Goal: Task Accomplishment & Management: Use online tool/utility

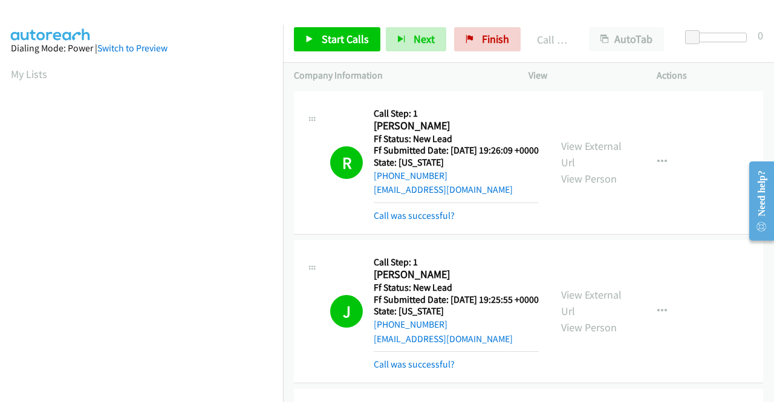
scroll to position [276, 0]
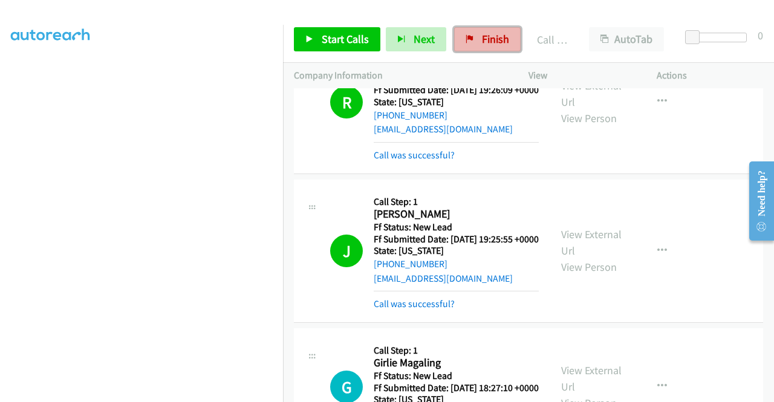
click at [476, 38] on link "Finish" at bounding box center [487, 39] width 67 height 24
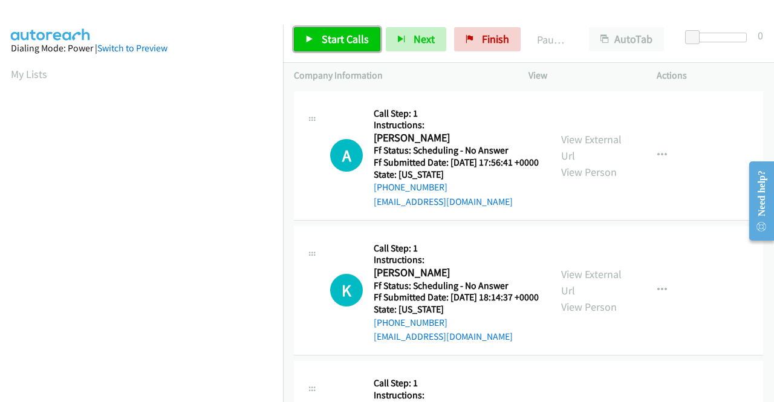
click at [331, 40] on span "Start Calls" at bounding box center [345, 39] width 47 height 14
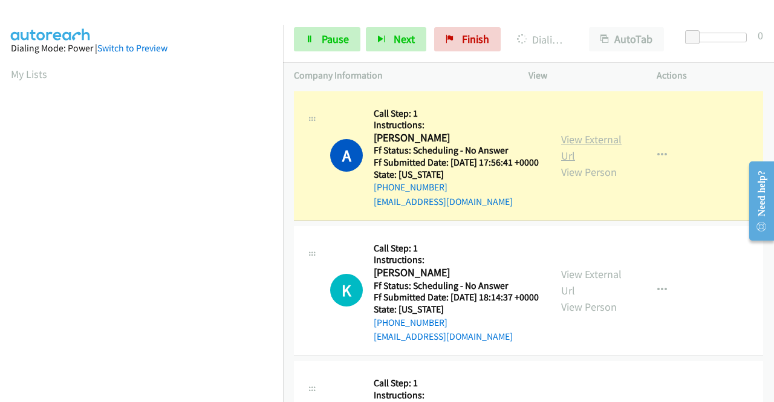
click at [563, 141] on link "View External Url" at bounding box center [591, 147] width 60 height 30
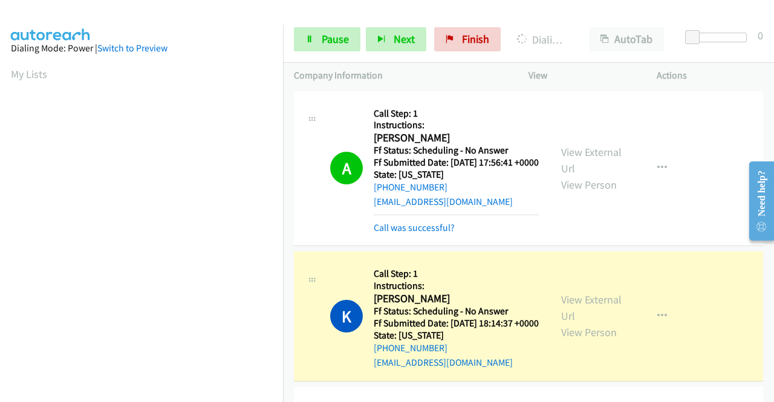
scroll to position [276, 0]
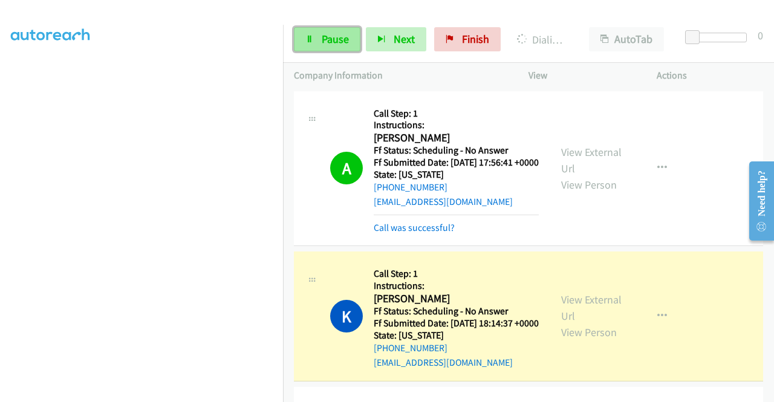
click at [330, 32] on span "Pause" at bounding box center [335, 39] width 27 height 14
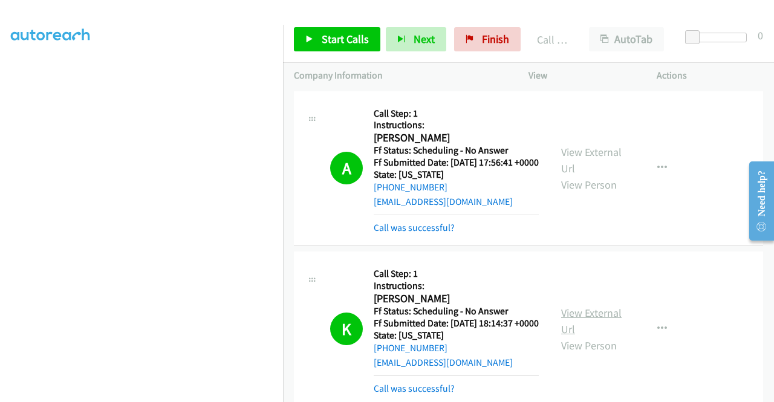
click at [568, 331] on link "View External Url" at bounding box center [591, 321] width 60 height 30
click at [354, 32] on link "Start Calls" at bounding box center [337, 39] width 86 height 24
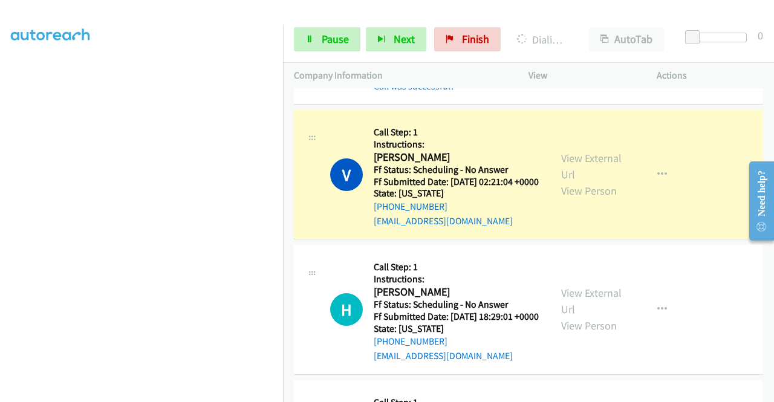
scroll to position [155, 0]
click at [592, 181] on link "View External Url" at bounding box center [591, 166] width 60 height 30
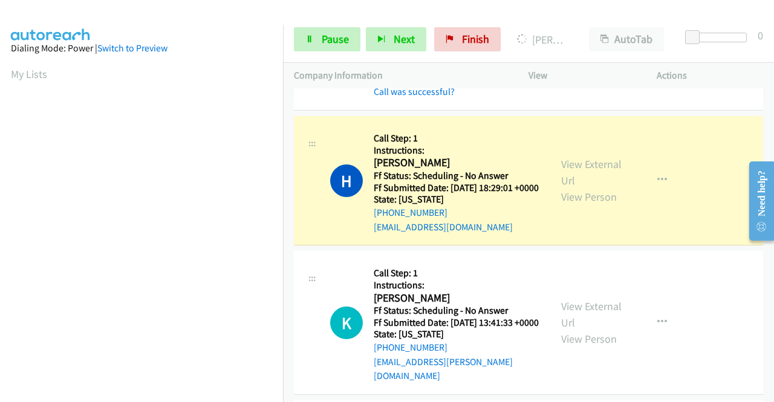
scroll to position [484, 0]
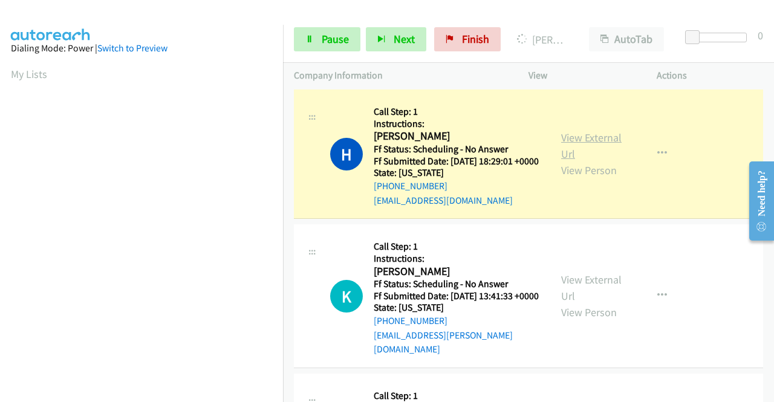
click at [586, 161] on link "View External Url" at bounding box center [591, 146] width 60 height 30
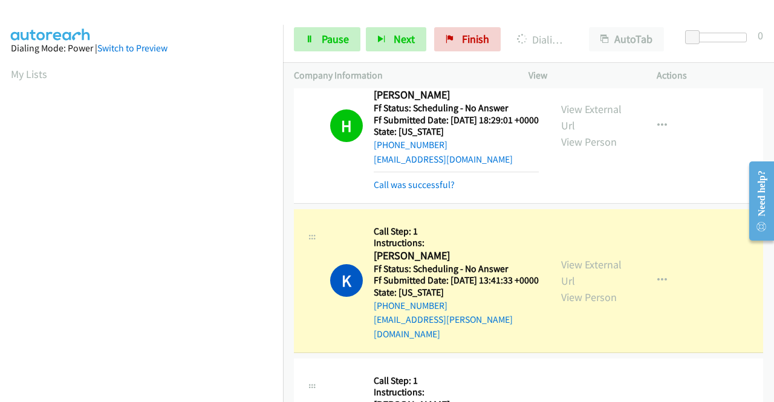
scroll to position [544, 0]
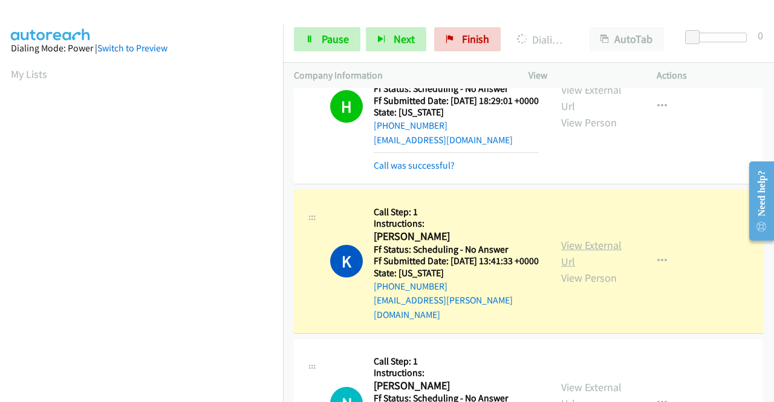
click at [574, 268] on link "View External Url" at bounding box center [591, 253] width 60 height 30
click at [300, 36] on link "Pause" at bounding box center [327, 39] width 67 height 24
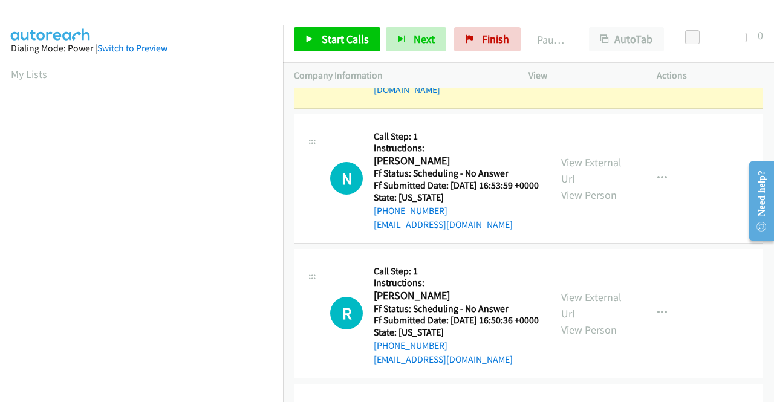
scroll to position [786, 0]
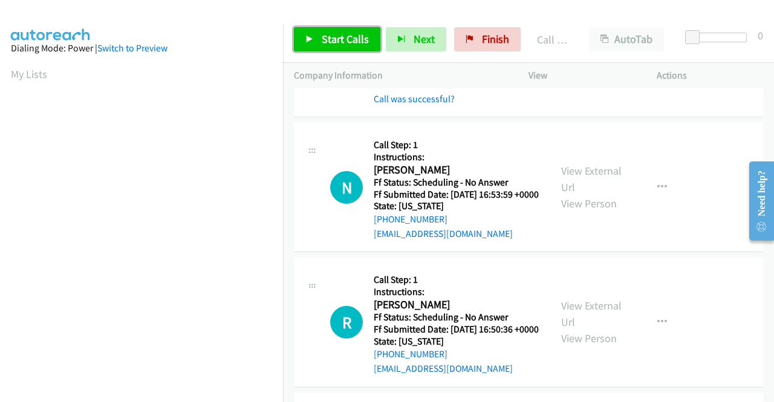
drag, startPoint x: 348, startPoint y: 38, endPoint x: 533, endPoint y: 2, distance: 188.5
click at [348, 38] on span "Start Calls" at bounding box center [345, 39] width 47 height 14
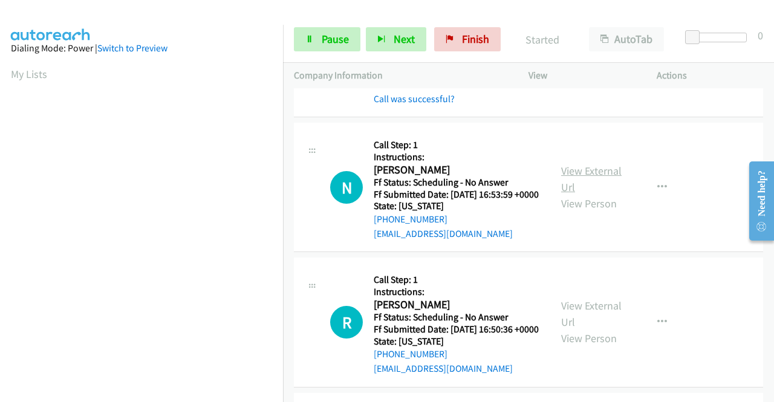
click at [570, 194] on link "View External Url" at bounding box center [591, 179] width 60 height 30
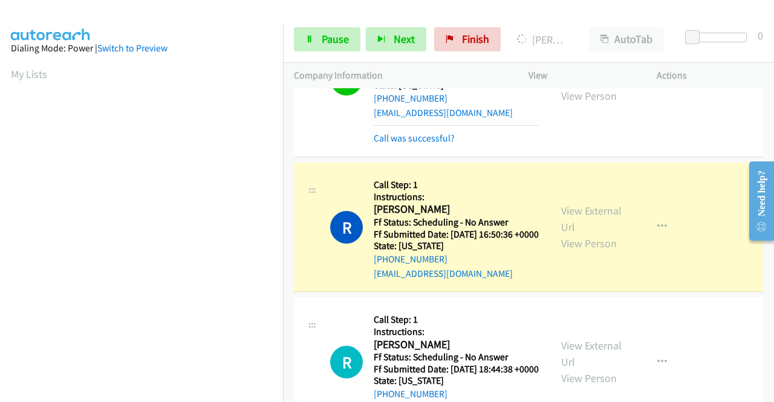
scroll to position [276, 0]
click at [570, 234] on link "View External Url" at bounding box center [591, 219] width 60 height 30
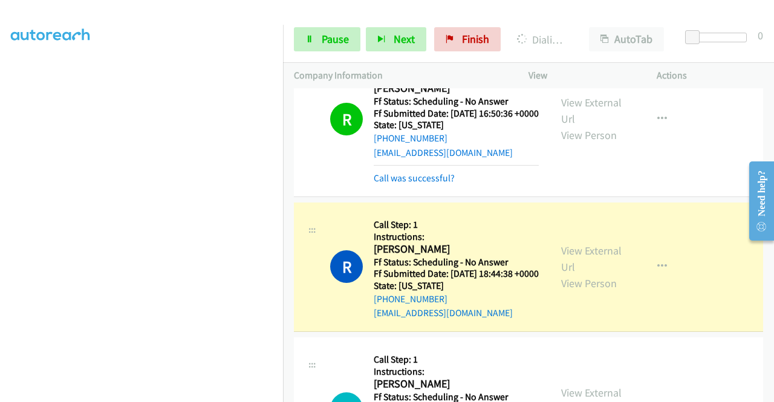
scroll to position [1149, 0]
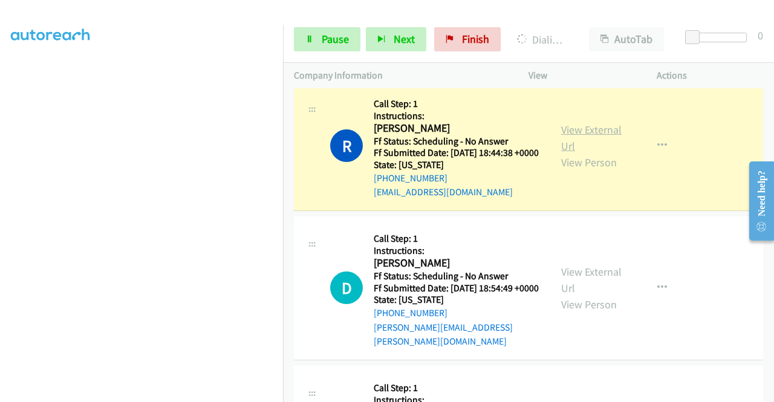
click at [600, 153] on link "View External Url" at bounding box center [591, 138] width 60 height 30
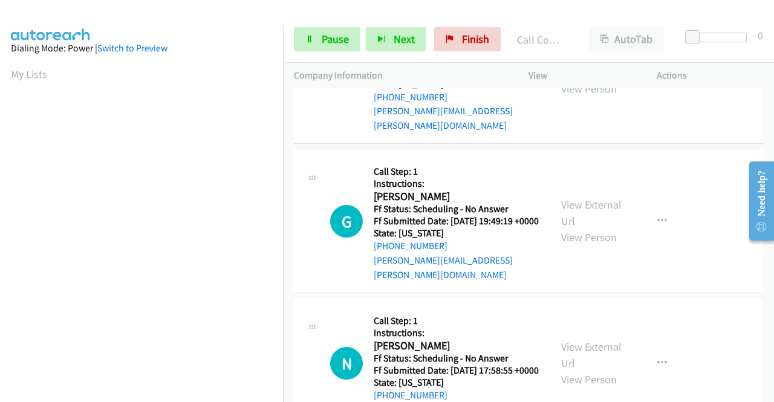
scroll to position [276, 0]
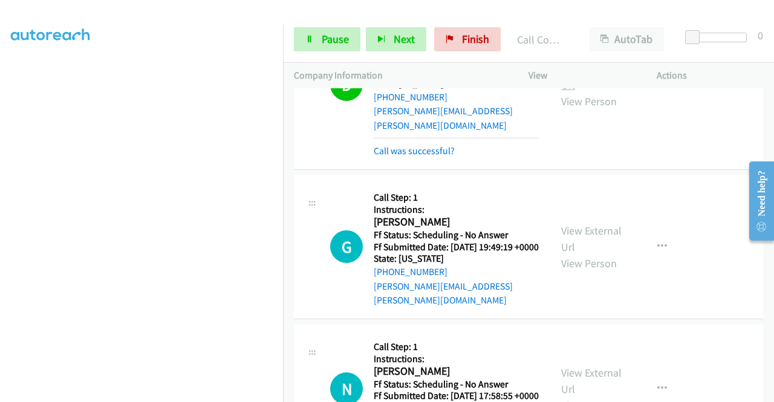
click at [599, 92] on link "View External Url" at bounding box center [591, 77] width 60 height 30
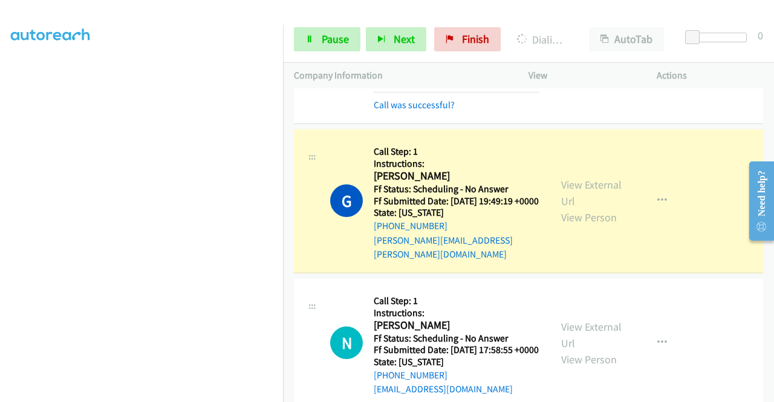
scroll to position [1511, 0]
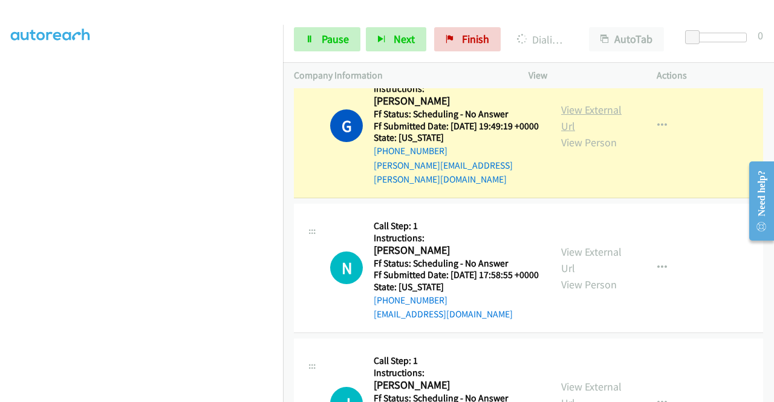
click at [588, 133] on link "View External Url" at bounding box center [591, 118] width 60 height 30
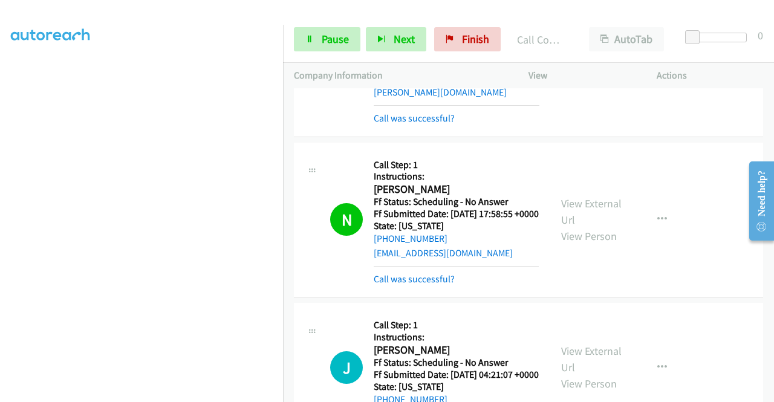
scroll to position [1693, 0]
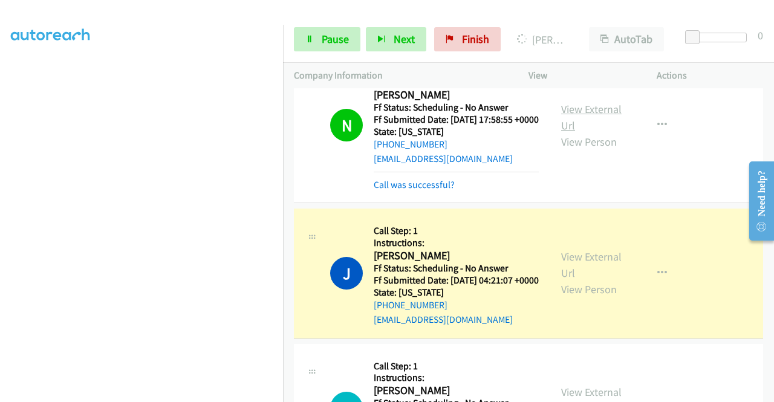
click at [592, 132] on link "View External Url" at bounding box center [591, 117] width 60 height 30
click at [589, 280] on link "View External Url" at bounding box center [591, 265] width 60 height 30
click at [561, 280] on link "View External Url" at bounding box center [591, 265] width 60 height 30
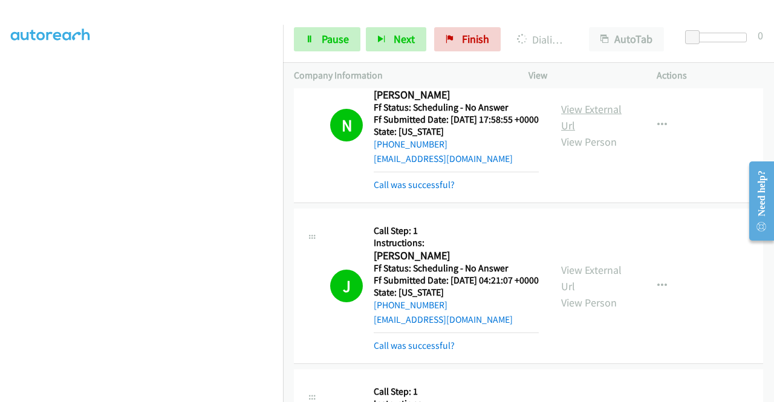
click at [566, 132] on link "View External Url" at bounding box center [591, 117] width 60 height 30
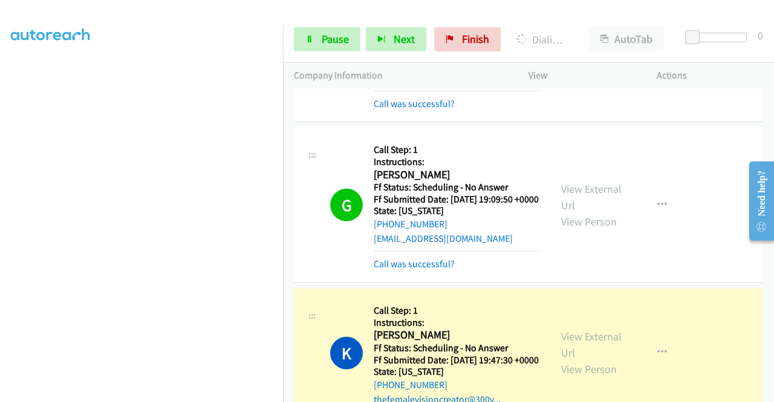
scroll to position [1995, 0]
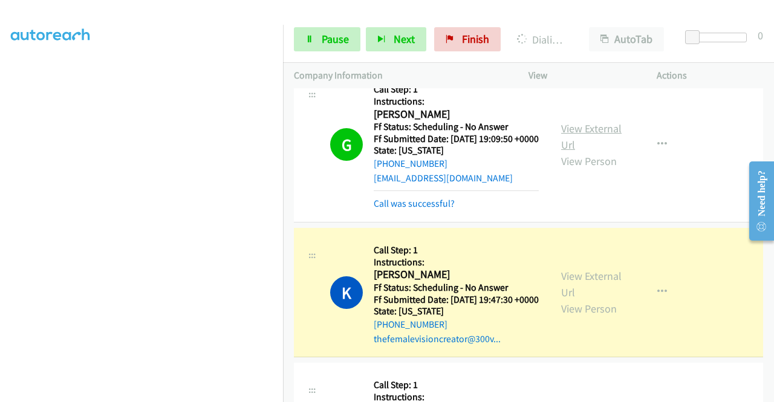
click at [588, 152] on link "View External Url" at bounding box center [591, 137] width 60 height 30
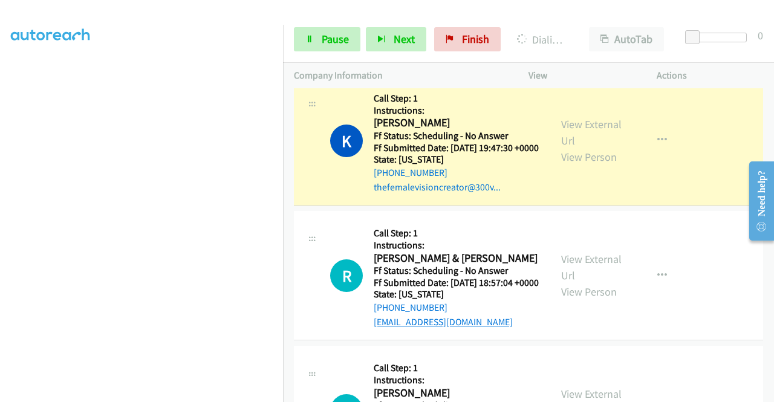
scroll to position [2237, 0]
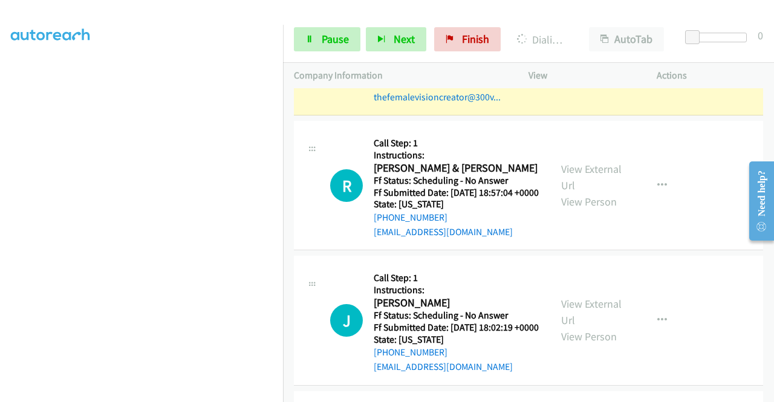
click at [563, 57] on link "View External Url" at bounding box center [591, 42] width 60 height 30
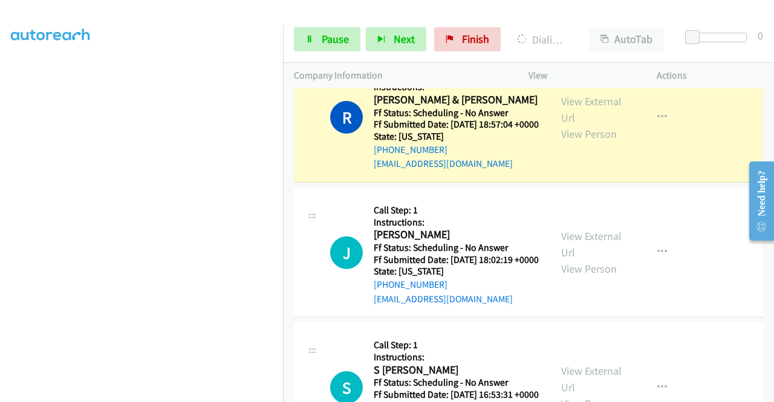
scroll to position [2358, 0]
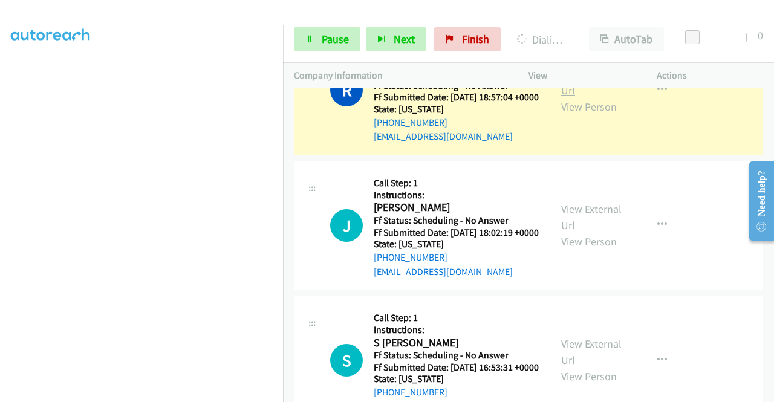
click at [583, 97] on link "View External Url" at bounding box center [591, 82] width 60 height 30
drag, startPoint x: 337, startPoint y: 39, endPoint x: 350, endPoint y: 34, distance: 13.6
click at [337, 38] on span "Pause" at bounding box center [335, 39] width 27 height 14
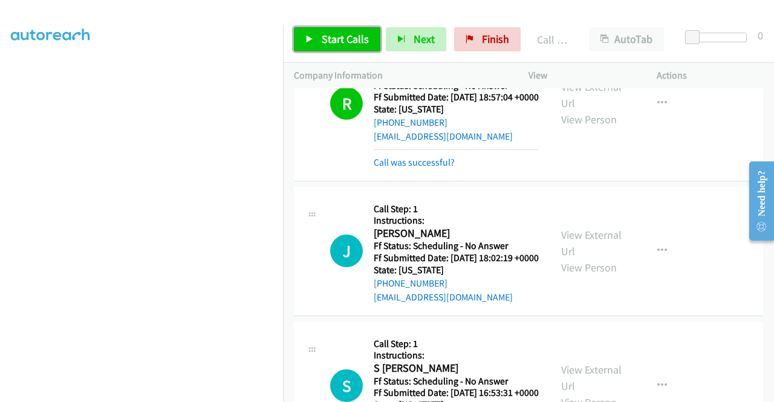
click at [338, 37] on span "Start Calls" at bounding box center [345, 39] width 47 height 14
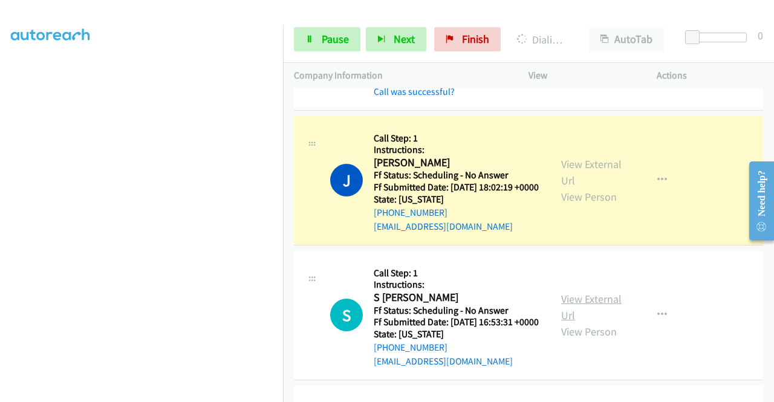
scroll to position [2600, 0]
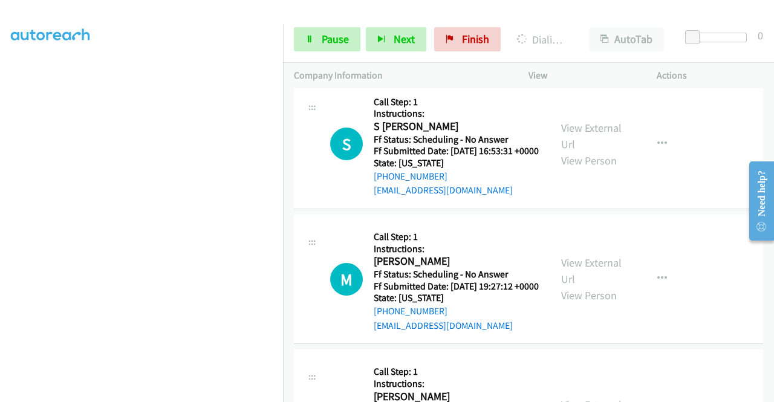
click at [580, 16] on link "View External Url" at bounding box center [591, 1] width 60 height 30
click at [324, 44] on span "Pause" at bounding box center [335, 39] width 27 height 14
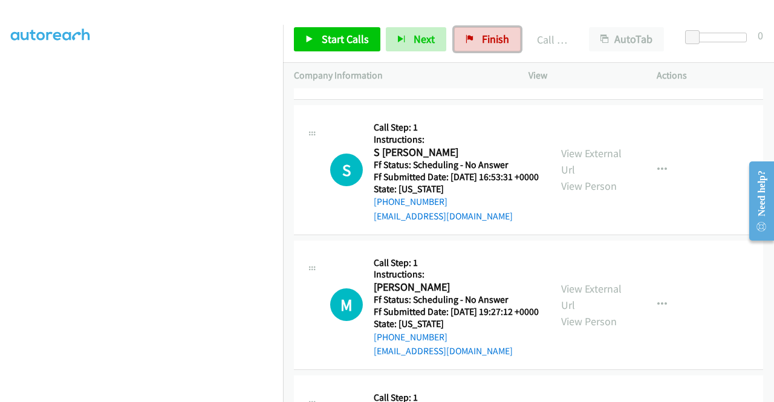
drag, startPoint x: 481, startPoint y: 41, endPoint x: 433, endPoint y: 59, distance: 51.7
click at [482, 41] on span "Finish" at bounding box center [495, 39] width 27 height 14
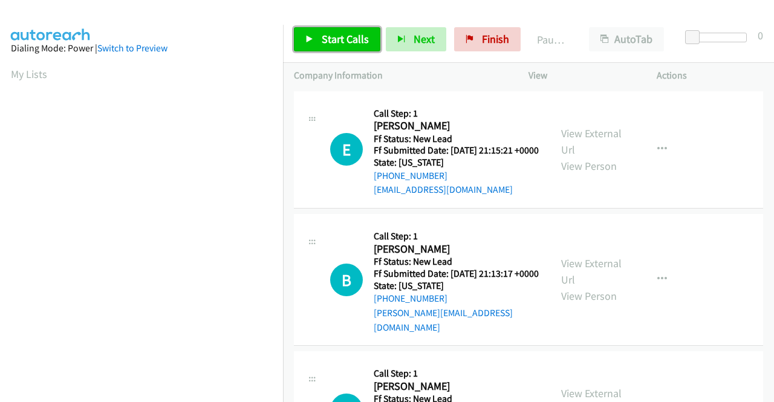
click at [331, 39] on span "Start Calls" at bounding box center [345, 39] width 47 height 14
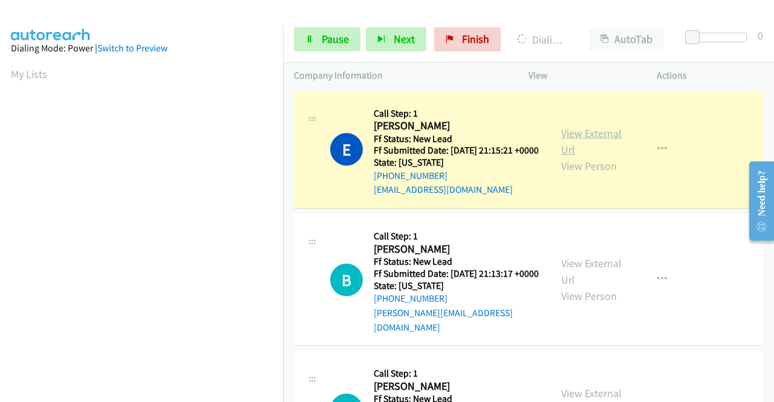
click at [587, 135] on link "View External Url" at bounding box center [591, 141] width 60 height 30
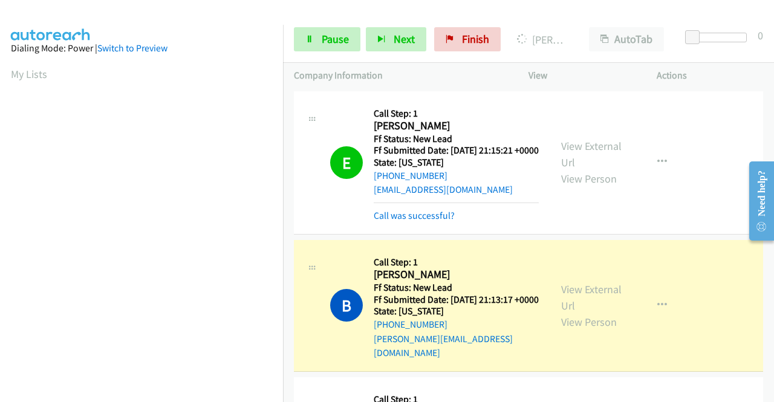
scroll to position [276, 0]
click at [566, 300] on link "View External Url" at bounding box center [591, 297] width 60 height 30
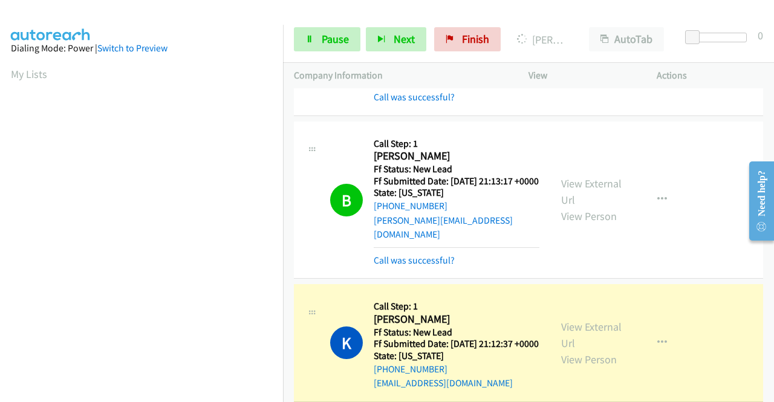
scroll to position [121, 0]
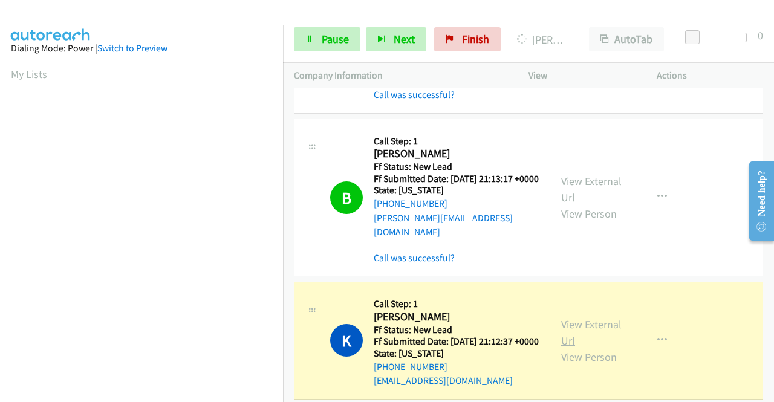
click at [563, 339] on link "View External Url" at bounding box center [591, 332] width 60 height 30
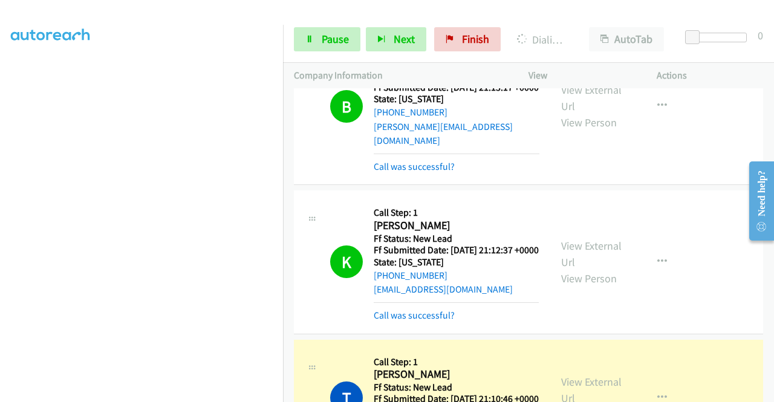
scroll to position [363, 0]
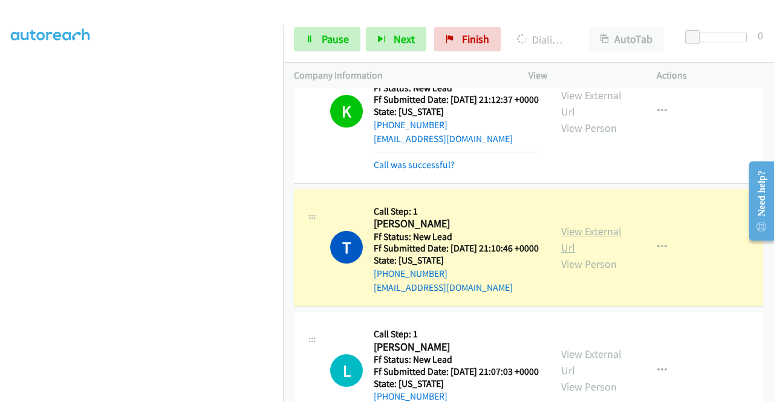
click at [565, 255] on link "View External Url" at bounding box center [591, 239] width 60 height 30
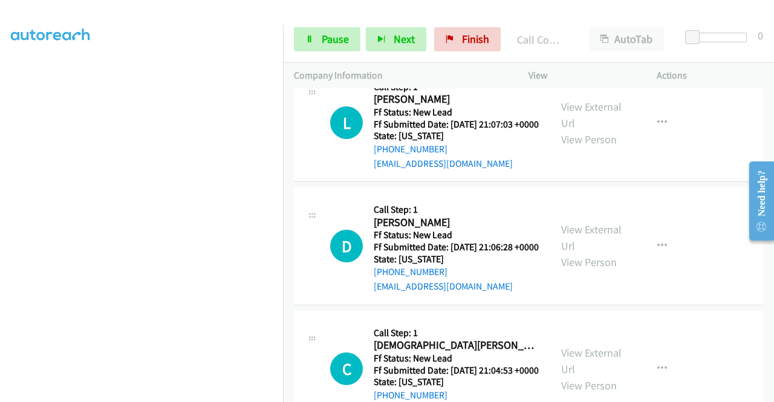
scroll to position [640, 0]
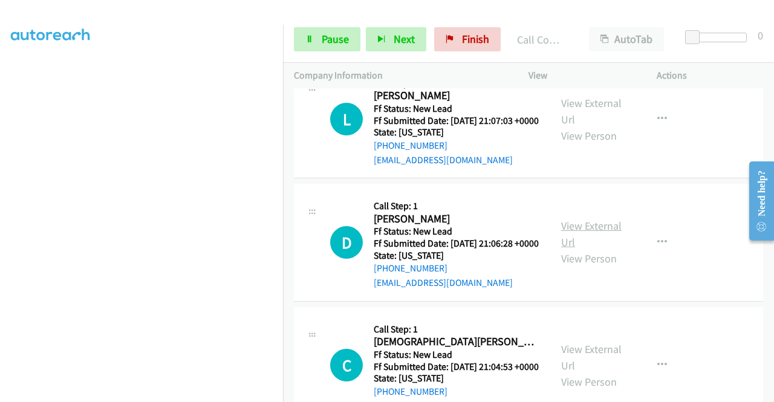
click at [561, 249] on link "View External Url" at bounding box center [591, 234] width 60 height 30
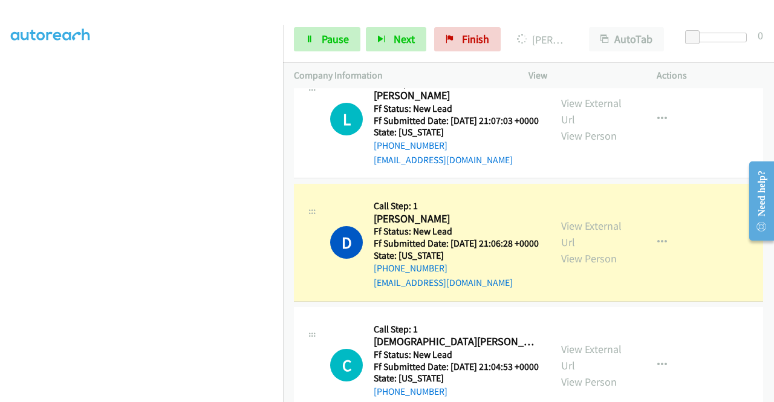
click at [325, 11] on div at bounding box center [381, 23] width 763 height 47
click at [320, 38] on link "Pause" at bounding box center [327, 39] width 67 height 24
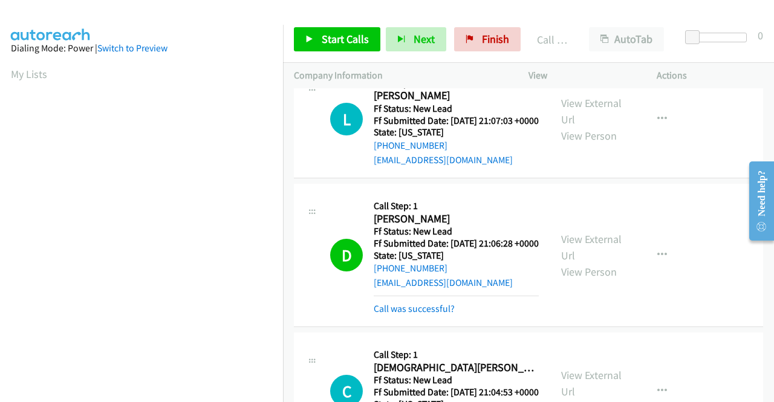
scroll to position [276, 0]
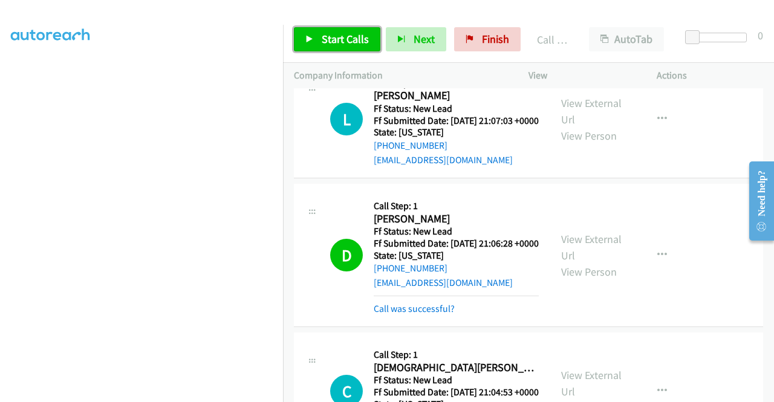
click at [371, 44] on link "Start Calls" at bounding box center [337, 39] width 86 height 24
click at [364, 36] on span "Start Calls" at bounding box center [345, 39] width 47 height 14
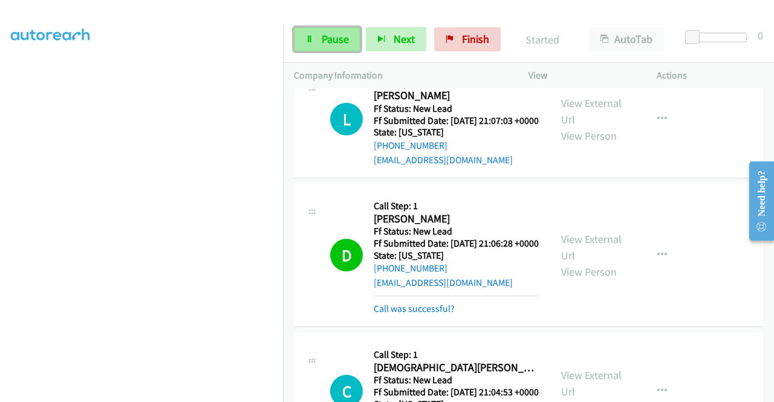
click at [339, 36] on span "Pause" at bounding box center [335, 39] width 27 height 14
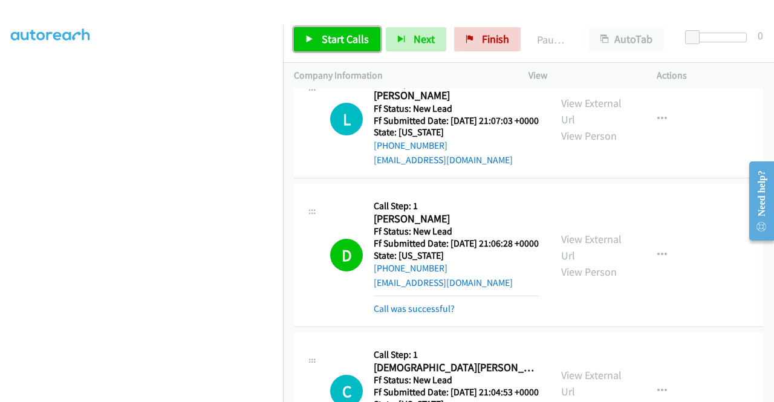
click at [337, 33] on span "Start Calls" at bounding box center [345, 39] width 47 height 14
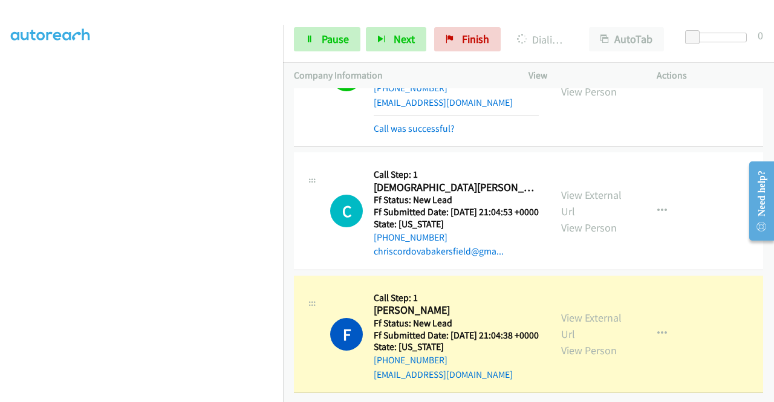
scroll to position [907, 0]
click at [589, 311] on link "View External Url" at bounding box center [591, 326] width 60 height 30
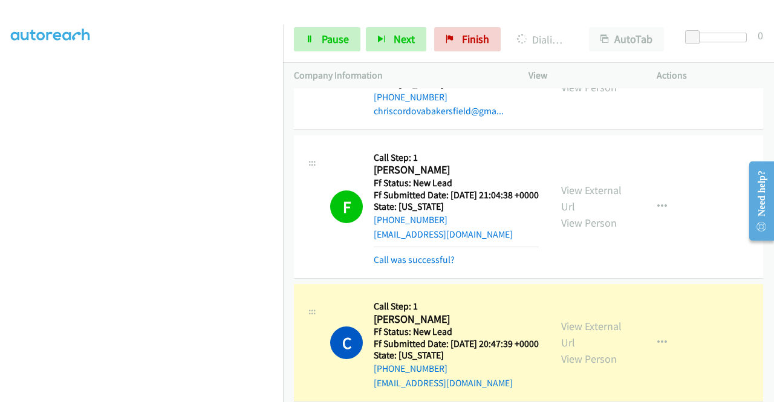
scroll to position [1028, 0]
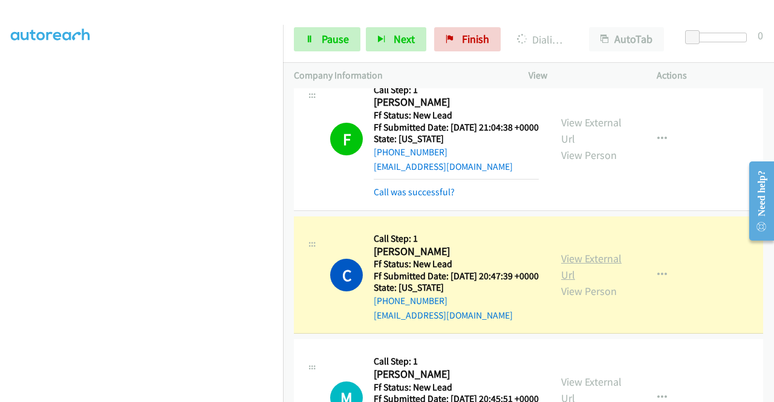
click at [571, 282] on link "View External Url" at bounding box center [591, 267] width 60 height 30
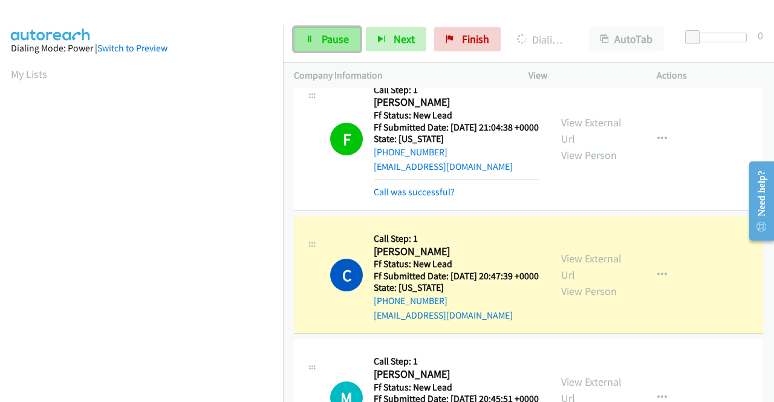
click at [322, 42] on span "Pause" at bounding box center [335, 39] width 27 height 14
click at [325, 11] on div at bounding box center [381, 23] width 763 height 47
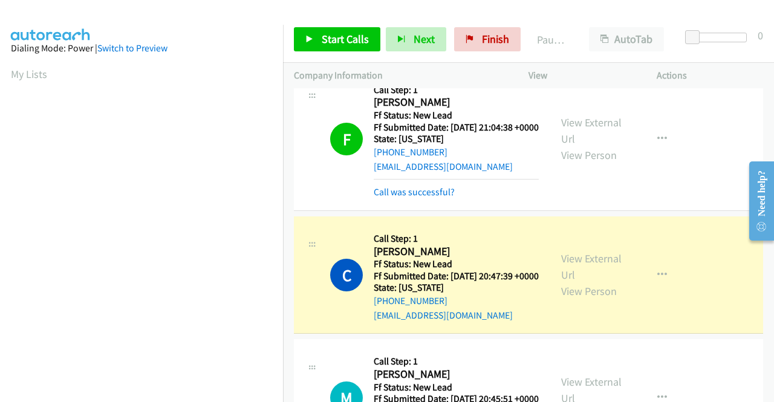
scroll to position [276, 0]
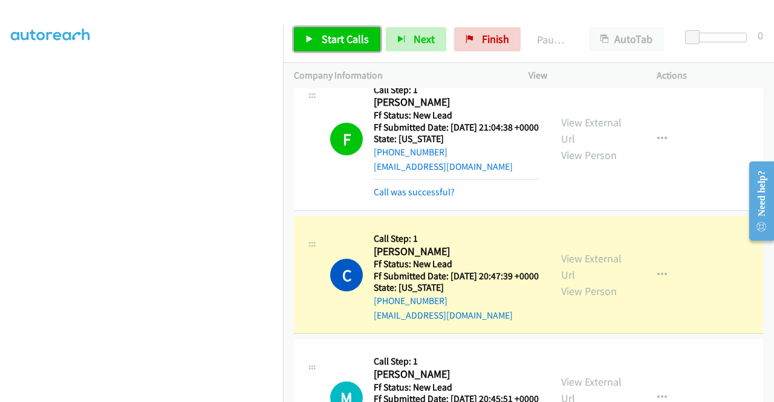
click at [325, 39] on span "Start Calls" at bounding box center [345, 39] width 47 height 14
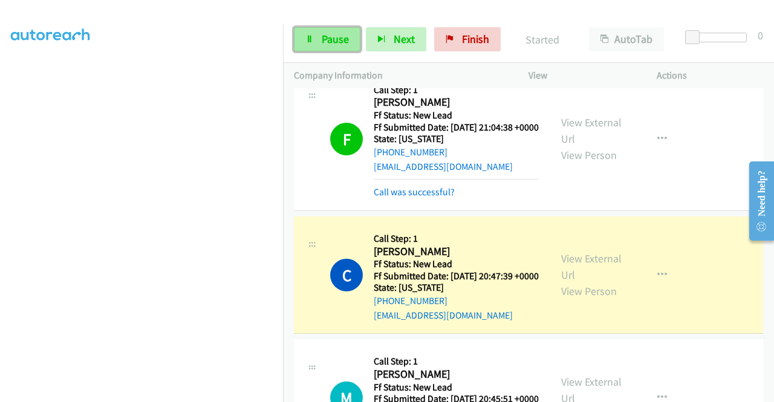
click at [339, 38] on span "Pause" at bounding box center [335, 39] width 27 height 14
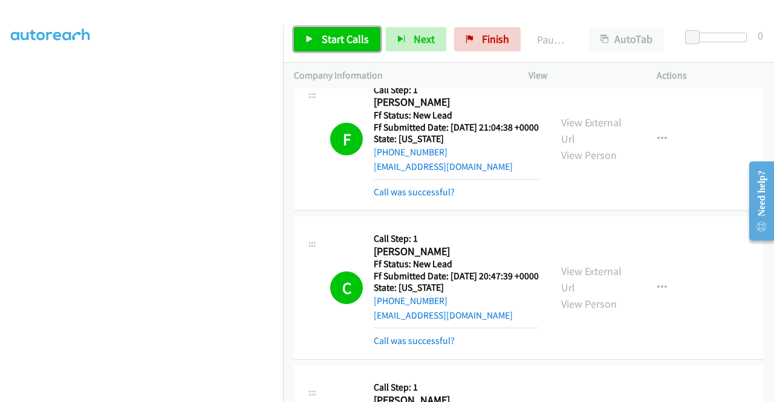
click at [325, 49] on link "Start Calls" at bounding box center [337, 39] width 86 height 24
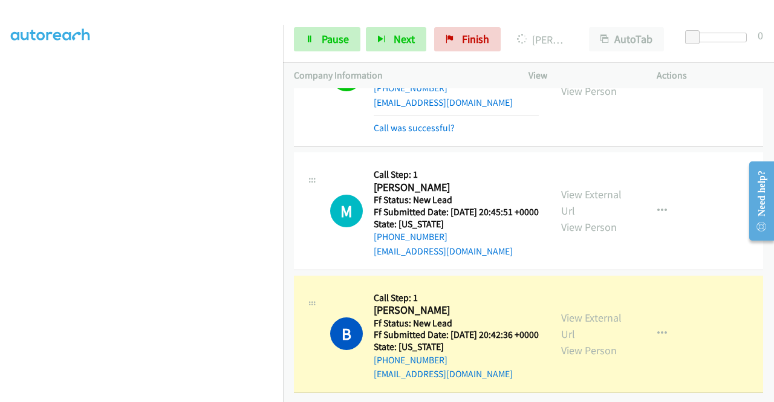
scroll to position [1362, 0]
click at [603, 311] on link "View External Url" at bounding box center [591, 326] width 60 height 30
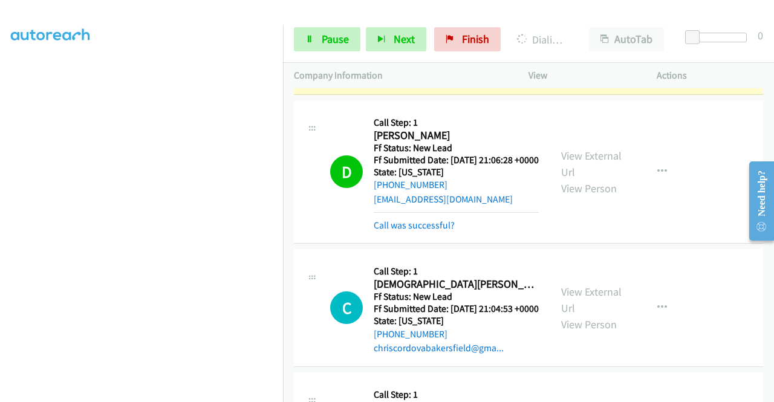
scroll to position [542, 0]
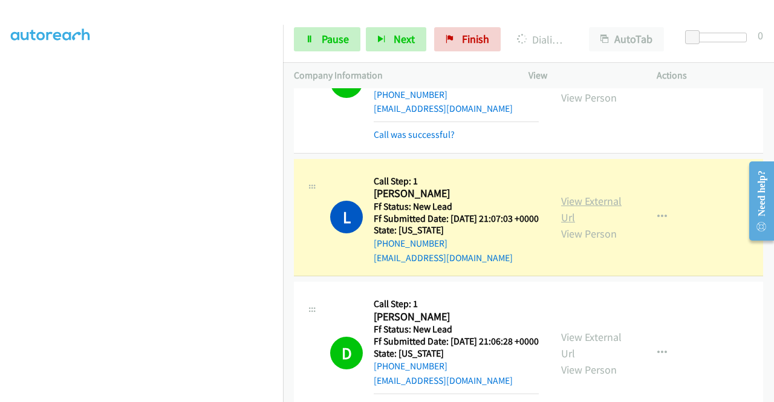
click at [568, 224] on link "View External Url" at bounding box center [591, 209] width 60 height 30
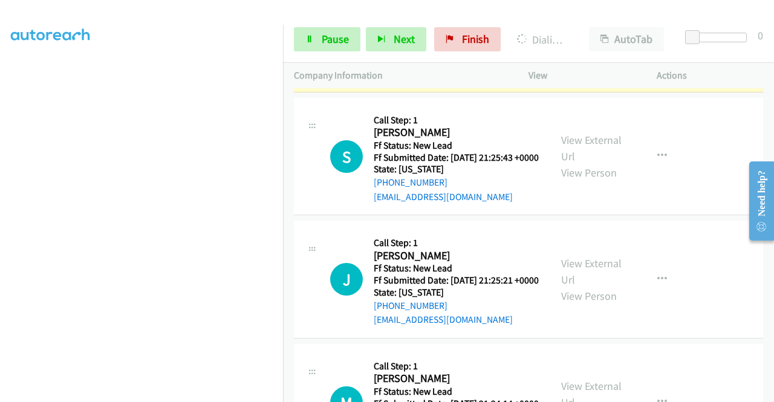
scroll to position [1630, 0]
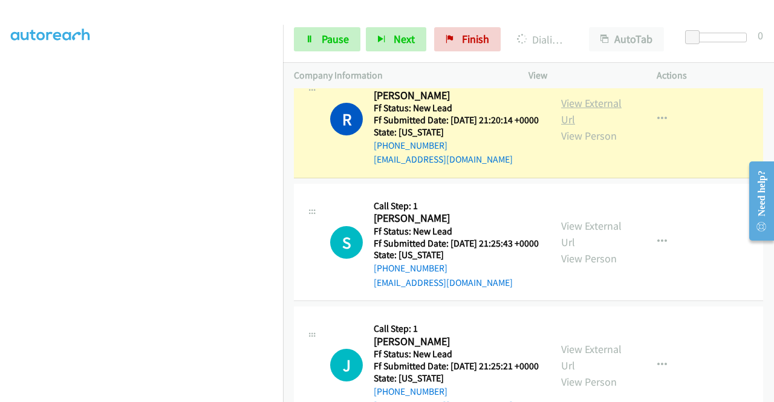
click at [571, 126] on link "View External Url" at bounding box center [591, 111] width 60 height 30
click at [333, 40] on span "Pause" at bounding box center [335, 39] width 27 height 14
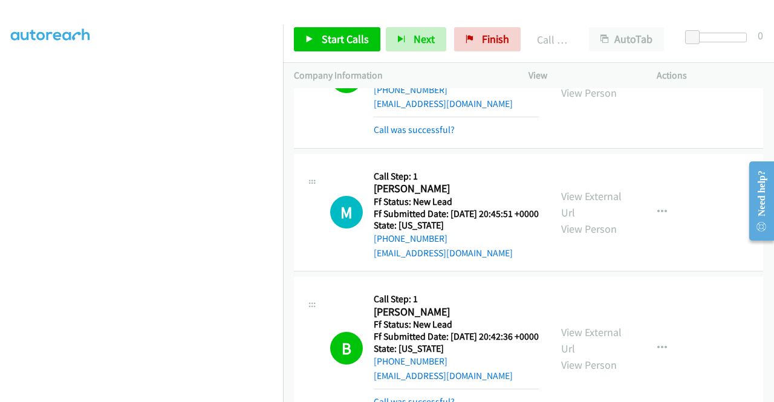
scroll to position [1207, 0]
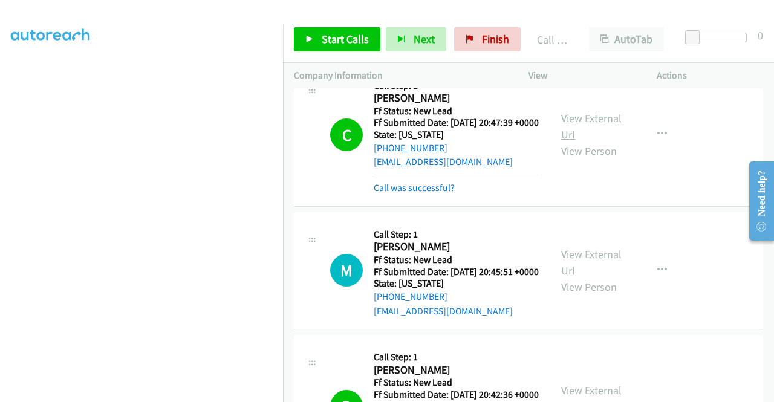
click at [588, 141] on link "View External Url" at bounding box center [591, 126] width 60 height 30
click at [341, 34] on span "Start Calls" at bounding box center [345, 39] width 47 height 14
drag, startPoint x: 359, startPoint y: 18, endPoint x: 351, endPoint y: 24, distance: 10.8
click at [359, 17] on div "Start Calls Pause Next Finish Call Completed AutoTab AutoTab 0" at bounding box center [528, 39] width 491 height 47
click at [346, 33] on span "Start Calls" at bounding box center [345, 39] width 47 height 14
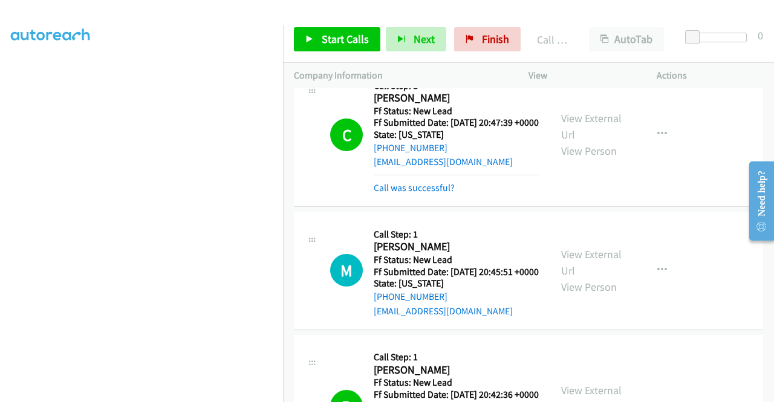
drag, startPoint x: 382, startPoint y: 14, endPoint x: 368, endPoint y: 22, distance: 16.5
click at [382, 14] on div at bounding box center [381, 23] width 763 height 47
click at [359, 32] on span "Start Calls" at bounding box center [345, 39] width 47 height 14
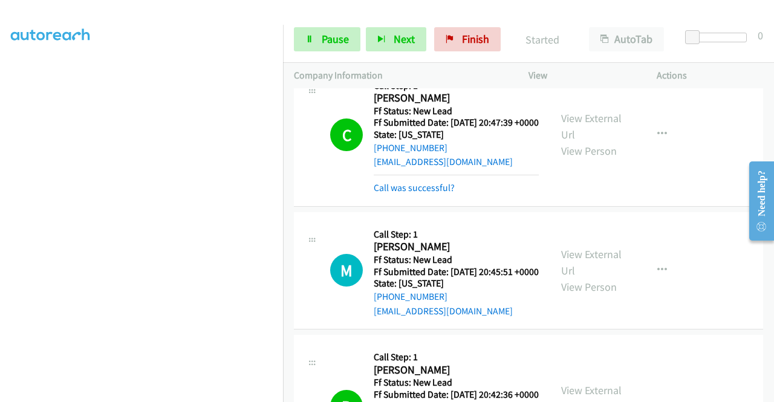
click at [363, 30] on div "Start Calls Pause Next Finish" at bounding box center [400, 39] width 212 height 24
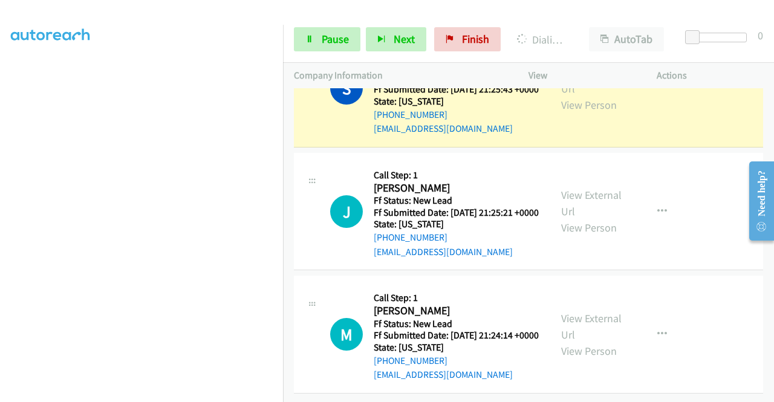
scroll to position [1797, 0]
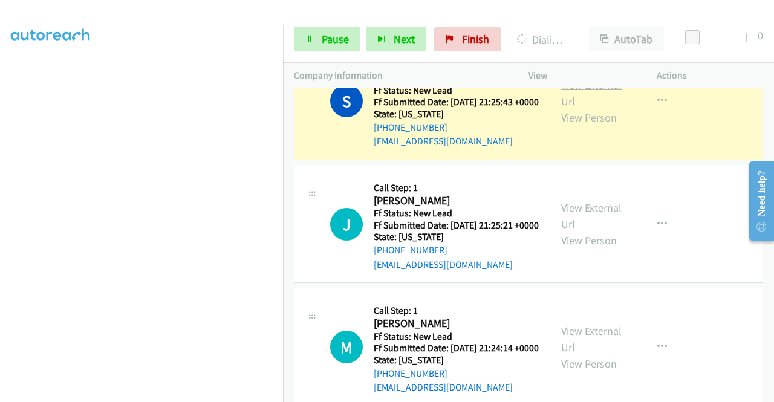
click at [564, 108] on link "View External Url" at bounding box center [591, 93] width 60 height 30
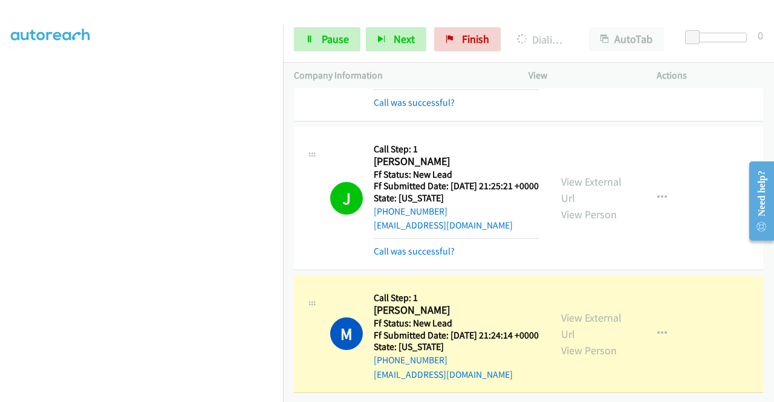
scroll to position [2029, 0]
click at [561, 311] on link "View External Url" at bounding box center [591, 326] width 60 height 30
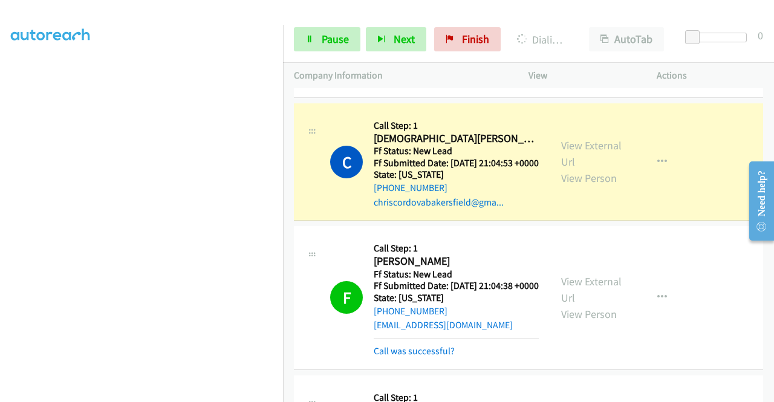
scroll to position [845, 0]
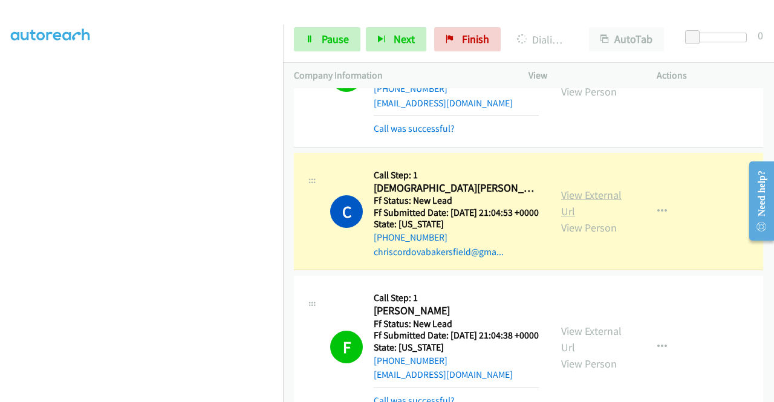
click at [561, 218] on link "View External Url" at bounding box center [591, 203] width 60 height 30
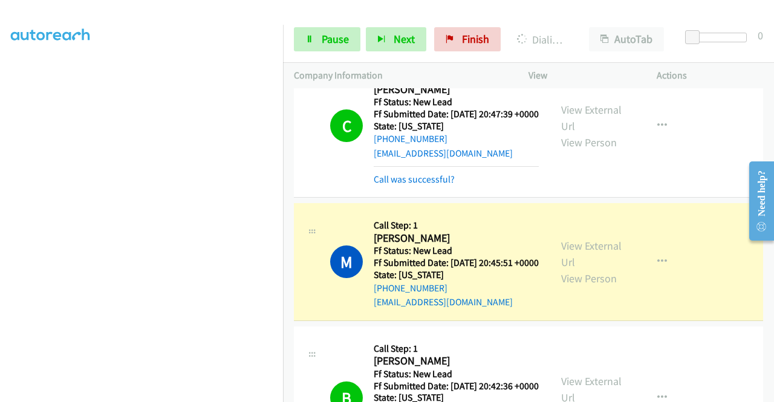
scroll to position [1450, 0]
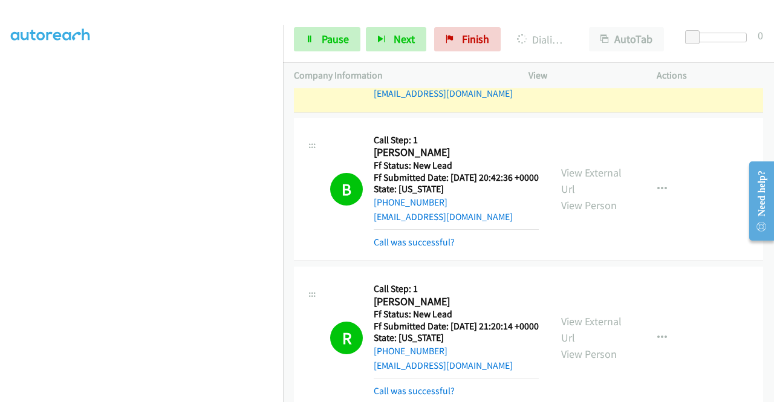
click at [562, 60] on link "View External Url" at bounding box center [591, 45] width 60 height 30
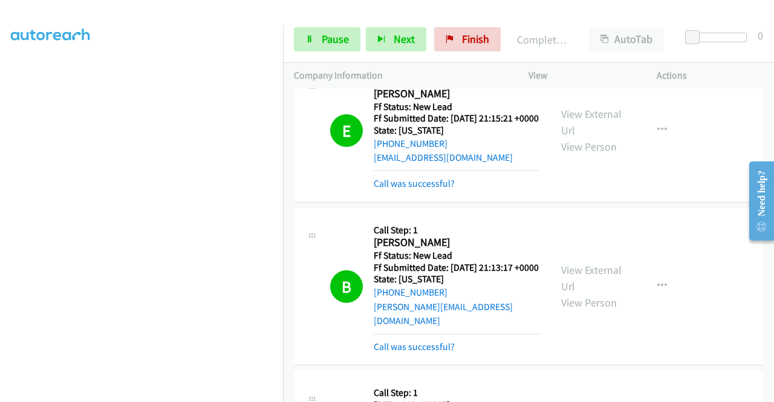
scroll to position [0, 0]
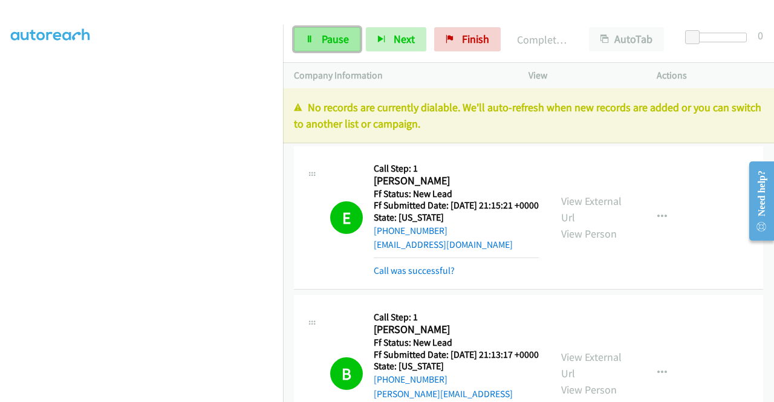
click at [320, 47] on link "Pause" at bounding box center [327, 39] width 67 height 24
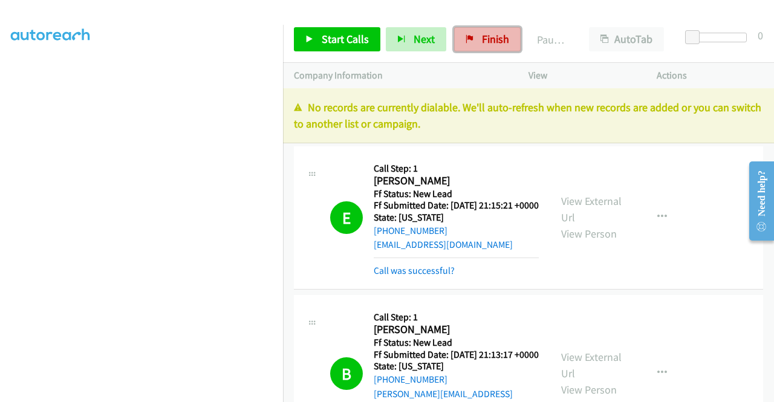
drag, startPoint x: 487, startPoint y: 36, endPoint x: 436, endPoint y: 61, distance: 56.8
click at [486, 36] on span "Finish" at bounding box center [495, 39] width 27 height 14
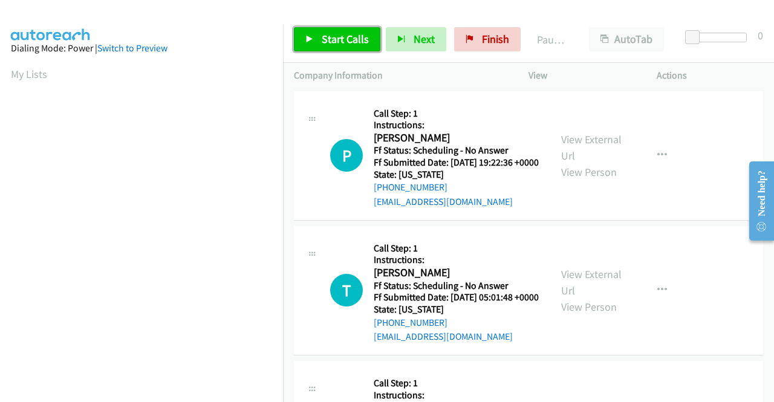
click at [334, 37] on span "Start Calls" at bounding box center [345, 39] width 47 height 14
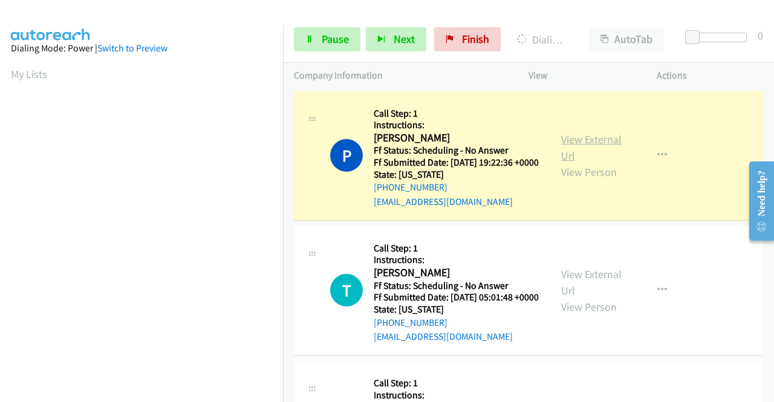
click at [561, 146] on link "View External Url" at bounding box center [591, 147] width 60 height 30
click at [322, 36] on span "Pause" at bounding box center [335, 39] width 27 height 14
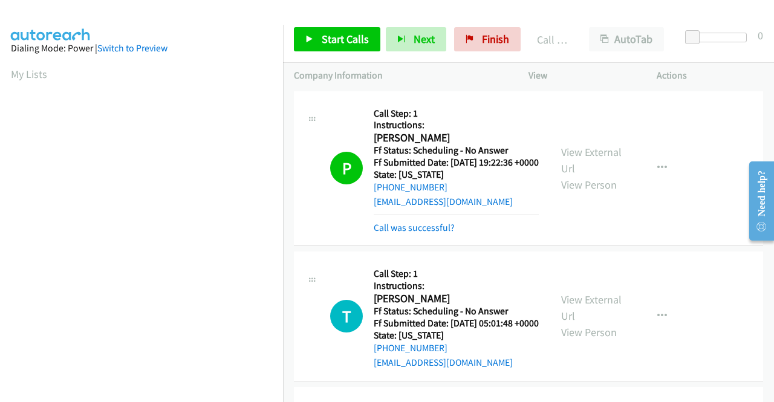
scroll to position [276, 0]
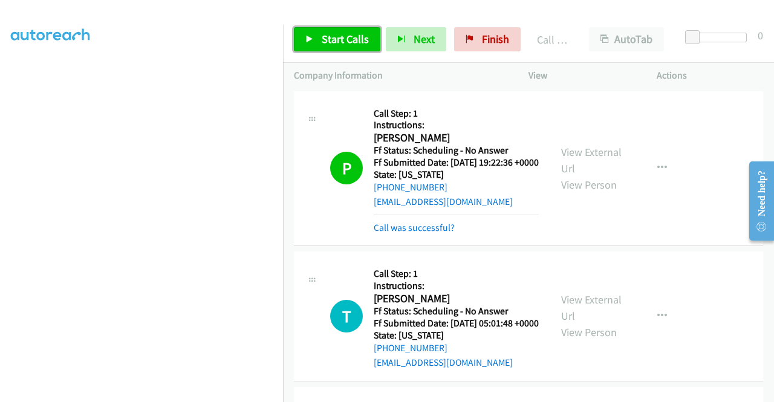
drag, startPoint x: 323, startPoint y: 32, endPoint x: 323, endPoint y: 44, distance: 12.1
click at [323, 32] on span "Start Calls" at bounding box center [345, 39] width 47 height 14
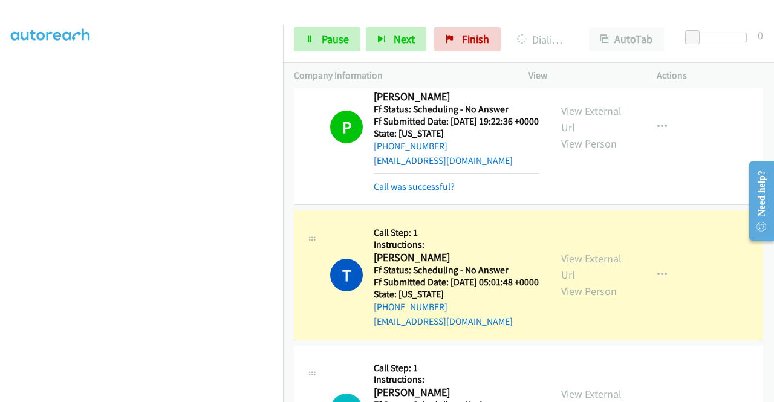
scroll to position [60, 0]
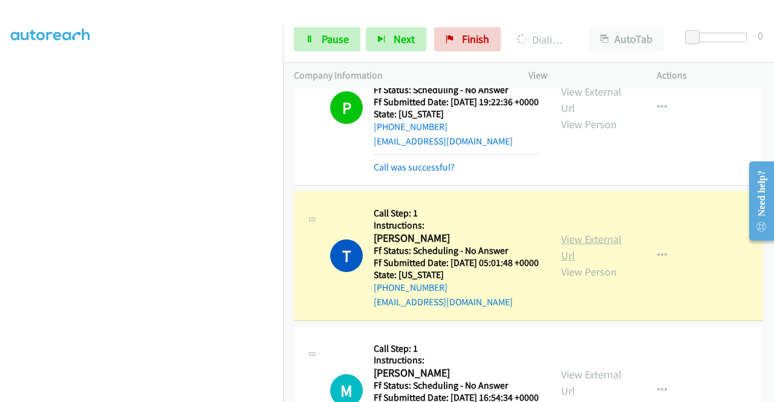
click at [600, 261] on link "View External Url" at bounding box center [591, 247] width 60 height 30
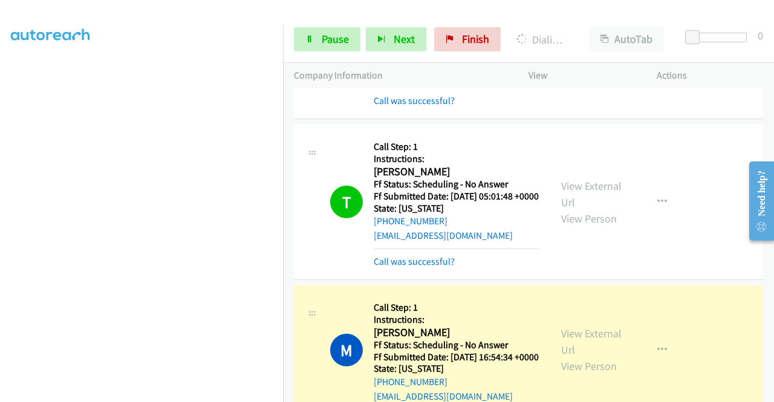
scroll to position [181, 0]
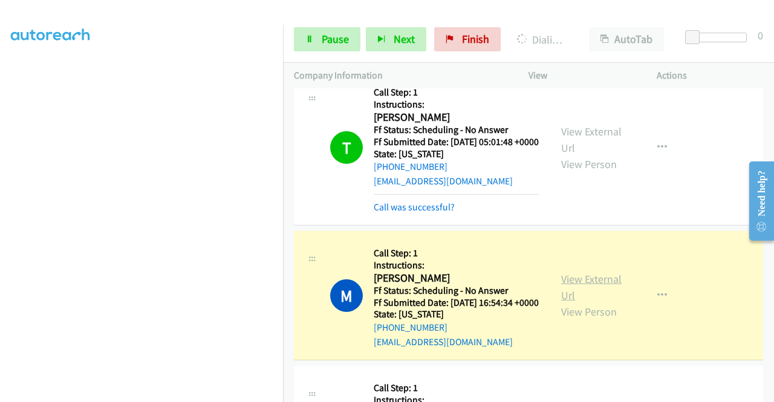
click at [605, 302] on link "View External Url" at bounding box center [591, 287] width 60 height 30
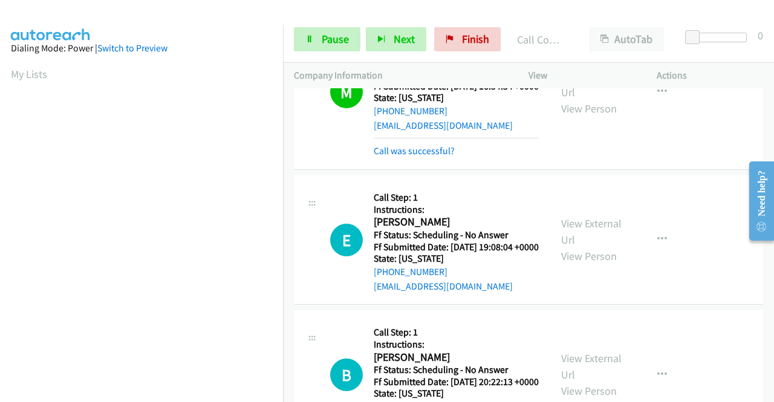
scroll to position [423, 0]
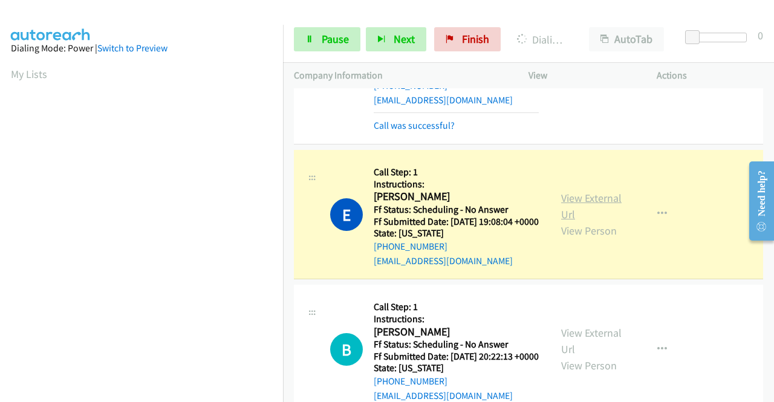
click at [596, 221] on link "View External Url" at bounding box center [591, 206] width 60 height 30
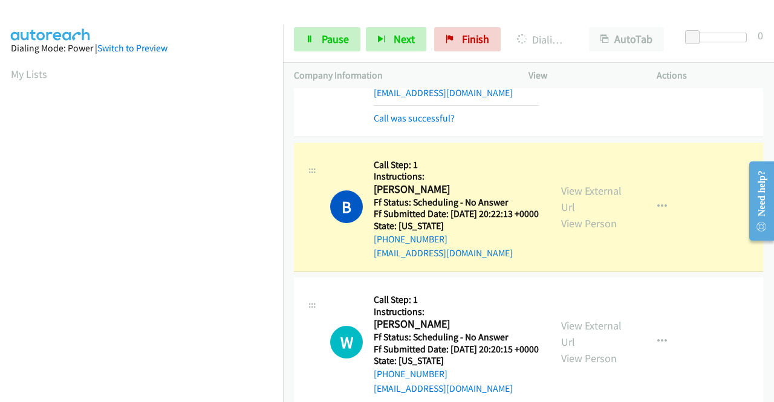
scroll to position [605, 0]
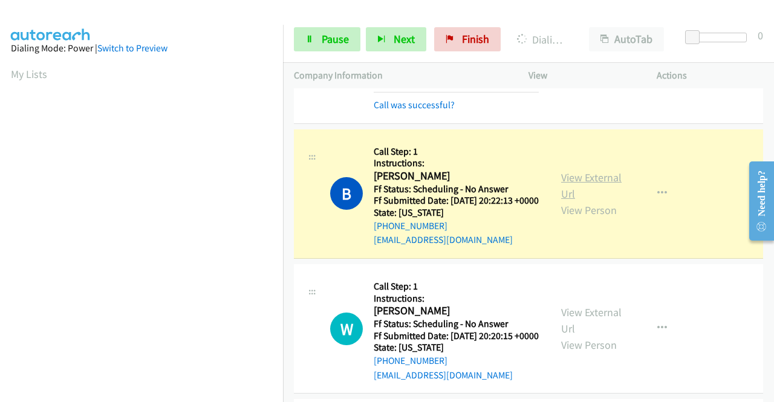
click at [577, 201] on link "View External Url" at bounding box center [591, 185] width 60 height 30
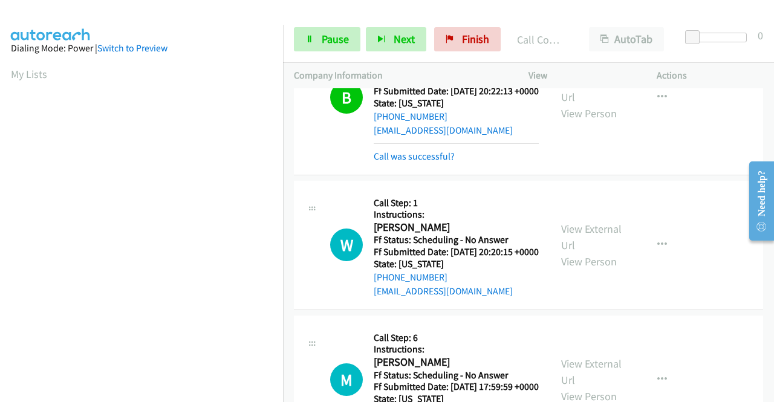
scroll to position [725, 0]
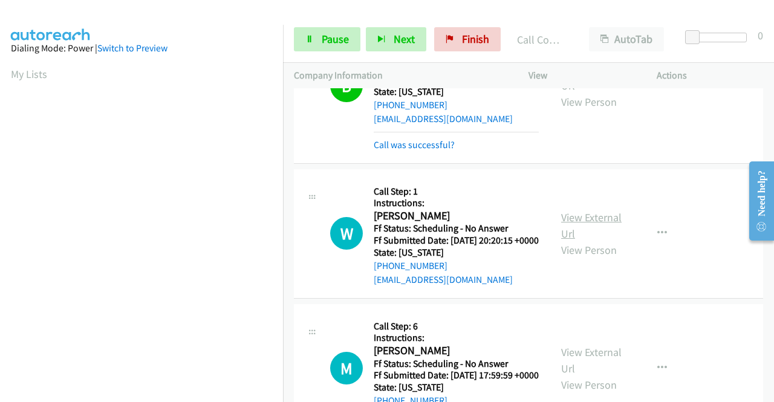
click at [563, 241] on link "View External Url" at bounding box center [591, 225] width 60 height 30
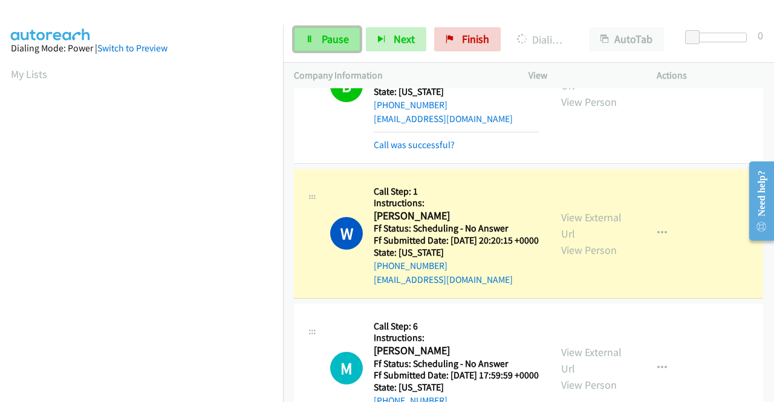
click at [322, 37] on span "Pause" at bounding box center [335, 39] width 27 height 14
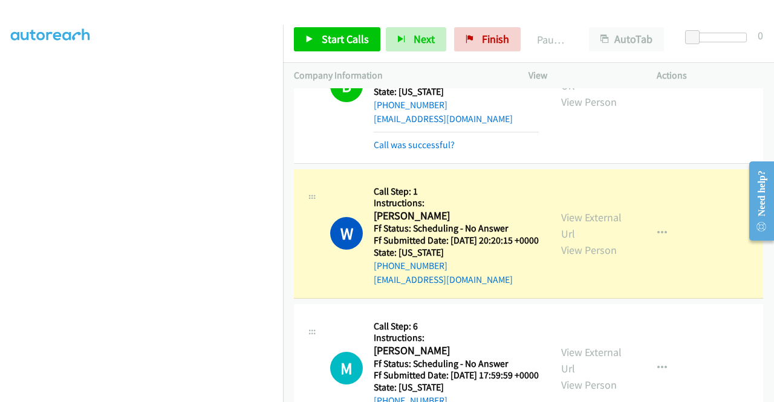
scroll to position [0, 0]
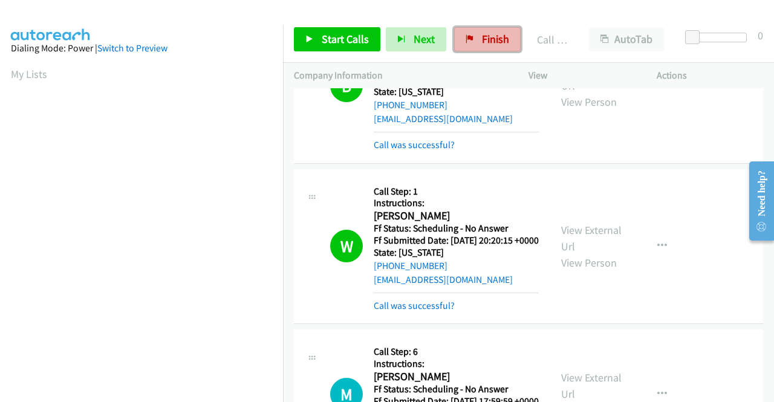
drag, startPoint x: 464, startPoint y: 46, endPoint x: 432, endPoint y: 63, distance: 36.5
click at [463, 46] on link "Finish" at bounding box center [487, 39] width 67 height 24
